Goal: Task Accomplishment & Management: Use online tool/utility

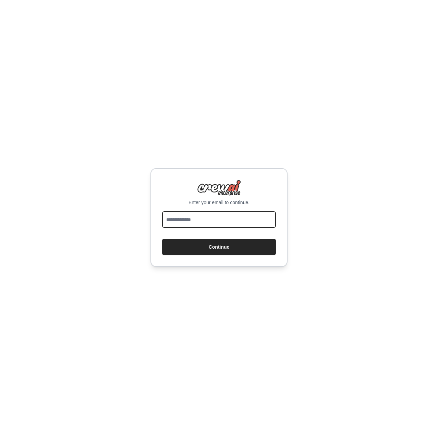
click at [199, 218] on input "email" at bounding box center [219, 219] width 114 height 16
type input "**********"
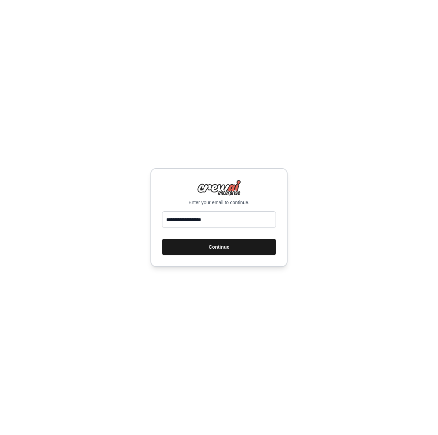
click at [214, 247] on button "Continue" at bounding box center [219, 247] width 114 height 16
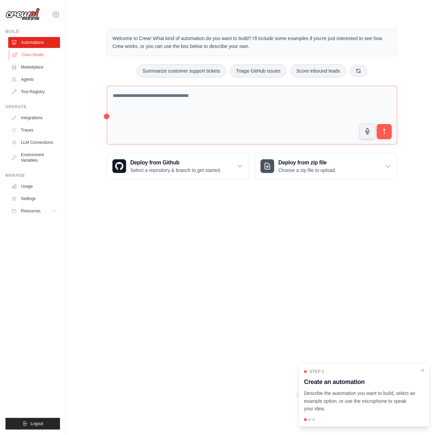
click at [38, 54] on link "Crew Studio" at bounding box center [35, 54] width 52 height 11
